Goal: Contribute content

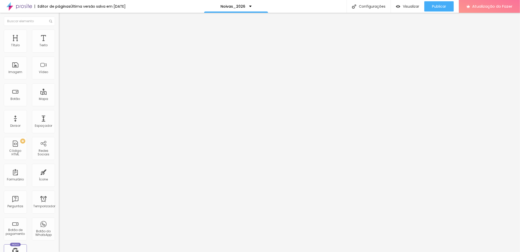
click at [437, 7] on font "Publicar" at bounding box center [439, 6] width 14 height 5
click at [438, 6] on font "Publicar" at bounding box center [439, 6] width 14 height 5
click at [63, 35] on font "Estilo" at bounding box center [67, 33] width 8 height 4
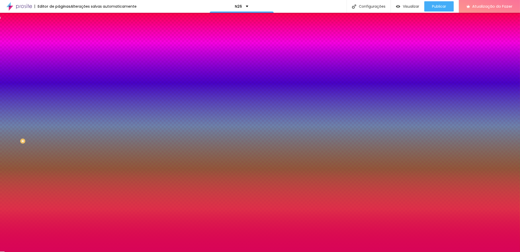
drag, startPoint x: 0, startPoint y: 0, endPoint x: 48, endPoint y: 93, distance: 104.9
click at [59, 75] on input "#D80558" at bounding box center [89, 72] width 61 height 5
drag, startPoint x: 48, startPoint y: 93, endPoint x: 57, endPoint y: 93, distance: 8.7
click at [59, 93] on div "Imagem de fundo Adicionar imagem Efeito da Imagem Nenhum Nenhum Paralaxe Cor de…" at bounding box center [88, 73] width 59 height 66
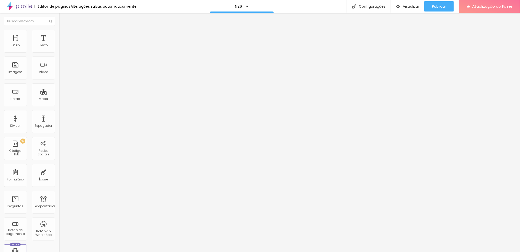
click at [59, 34] on li "Estilo" at bounding box center [88, 32] width 59 height 5
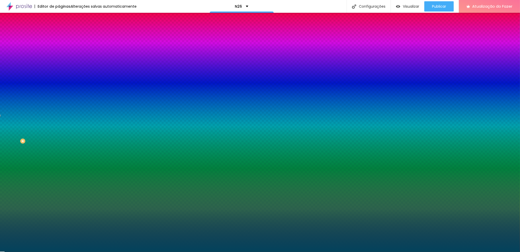
paste input "D80558"
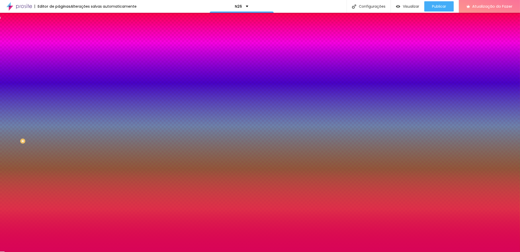
type input "#D80558"
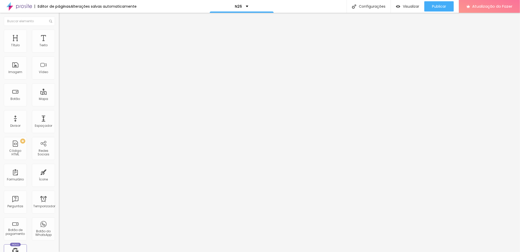
click at [439, 8] on font "Publicar" at bounding box center [439, 6] width 14 height 5
